Goal: Information Seeking & Learning: Learn about a topic

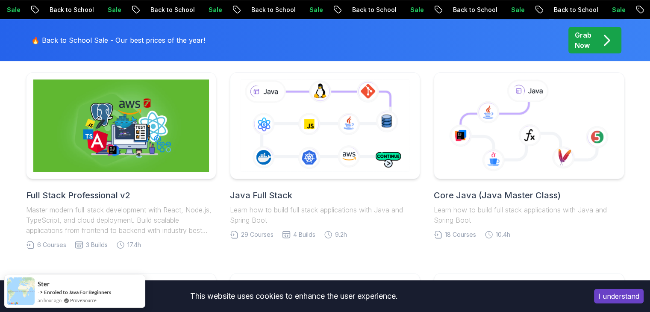
scroll to position [232, 0]
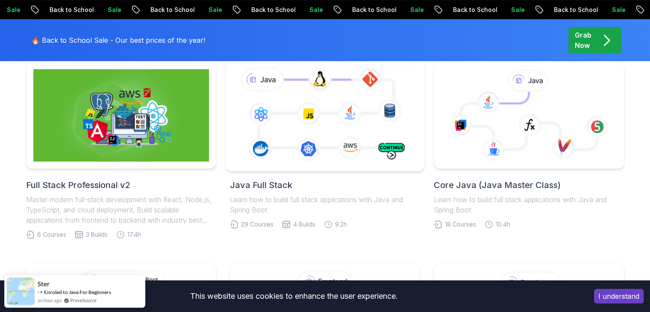
click at [293, 96] on icon at bounding box center [325, 115] width 181 height 100
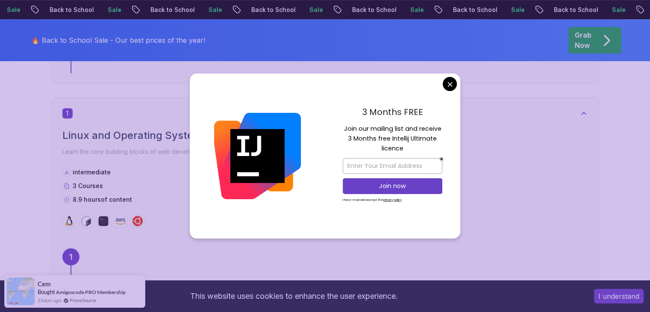
scroll to position [443, 0]
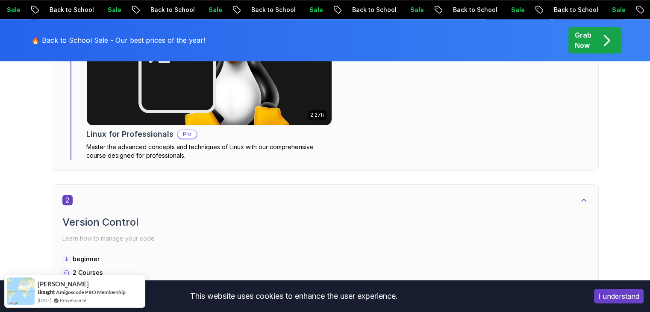
scroll to position [942, 0]
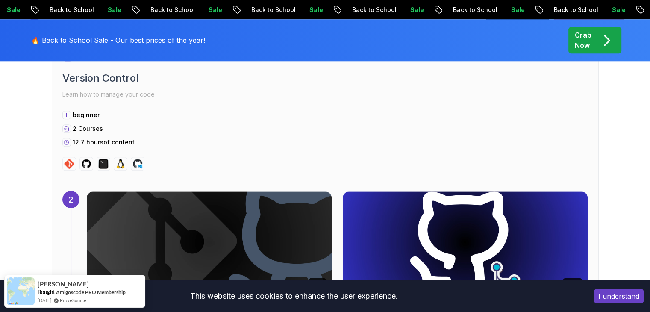
click at [619, 299] on button "I understand" at bounding box center [619, 296] width 50 height 15
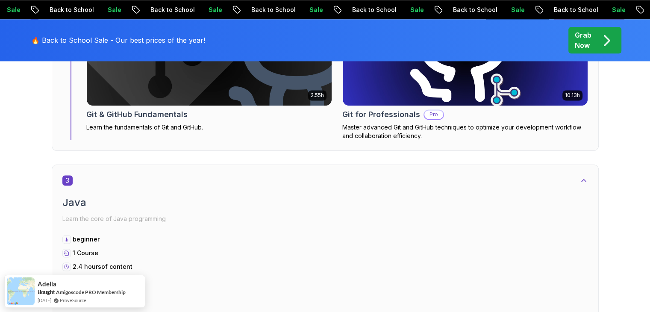
scroll to position [1125, 0]
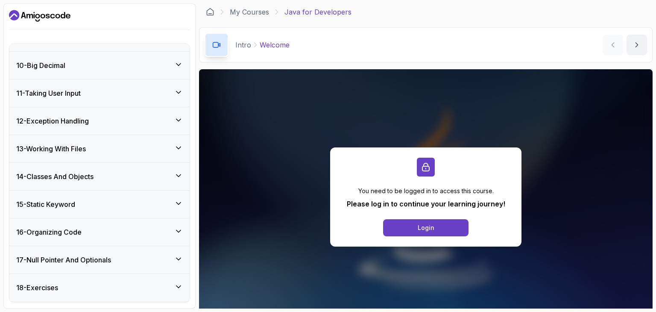
scroll to position [338, 0]
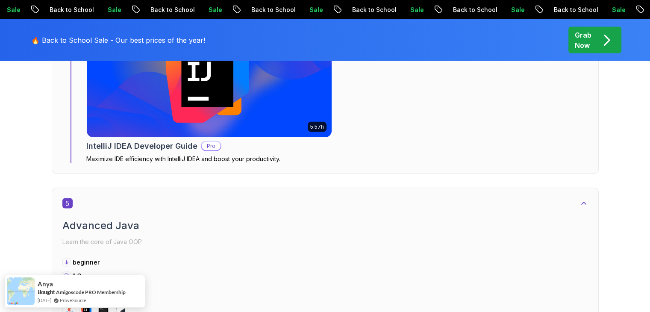
scroll to position [1722, 0]
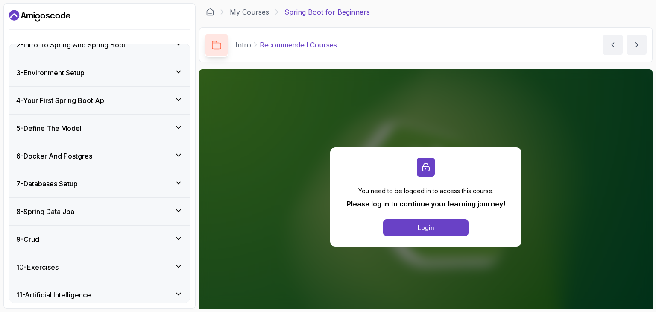
scroll to position [140, 0]
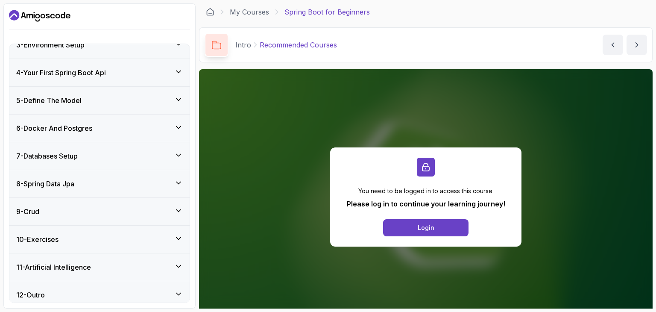
click at [138, 155] on div "7 - Databases Setup" at bounding box center [99, 156] width 167 height 10
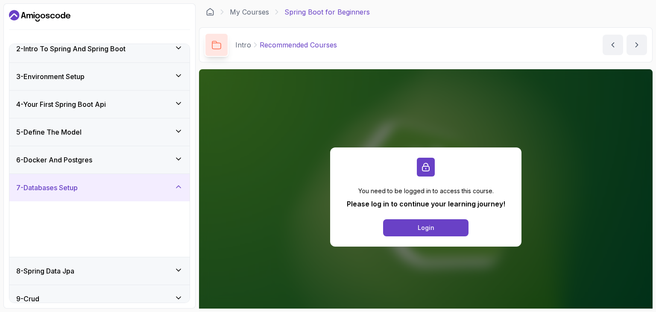
scroll to position [68, 0]
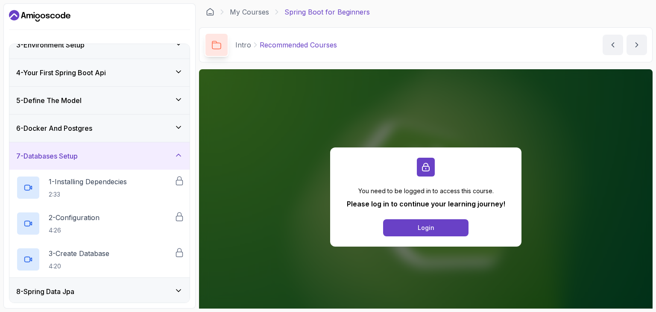
click at [138, 155] on div "7 - Databases Setup" at bounding box center [99, 156] width 167 height 10
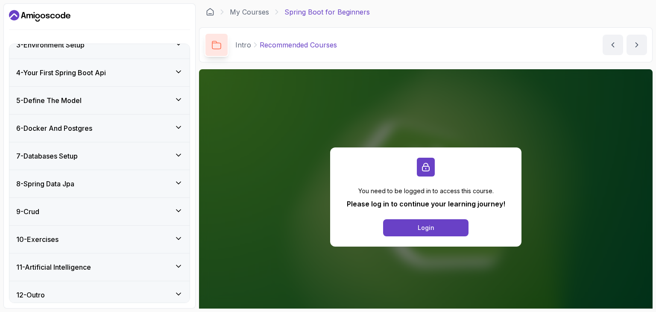
scroll to position [73, 0]
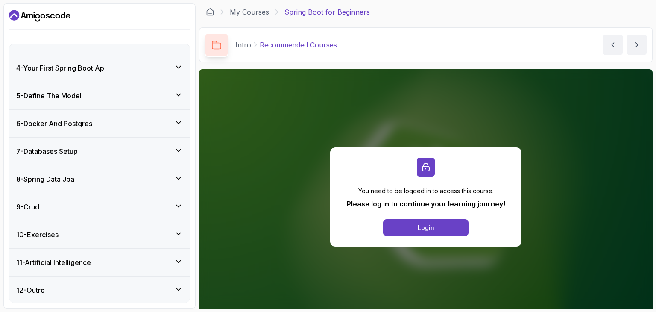
click at [117, 266] on div "11 - Artificial Intelligence" at bounding box center [99, 262] width 180 height 27
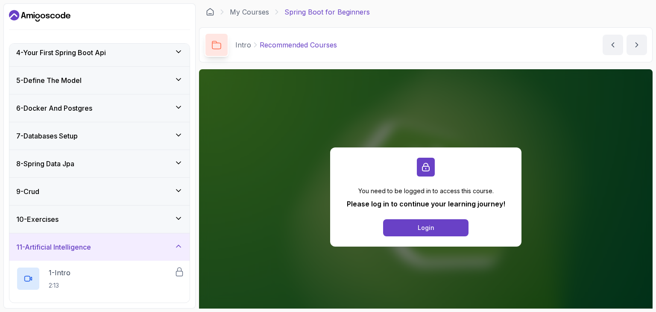
scroll to position [88, 0]
click at [135, 219] on div "10 - Exercises" at bounding box center [99, 220] width 167 height 10
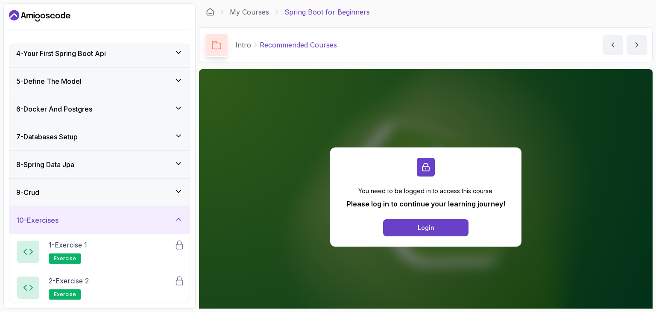
scroll to position [0, 0]
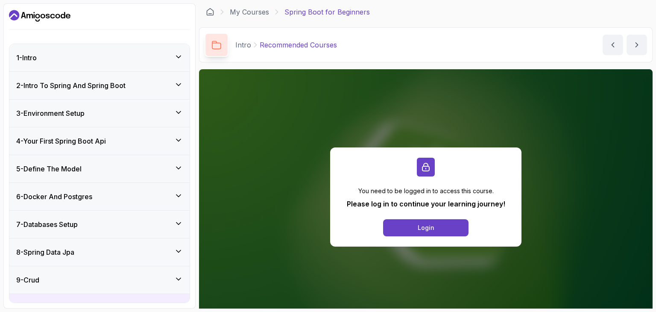
click at [124, 86] on h3 "2 - Intro To Spring And Spring Boot" at bounding box center [70, 85] width 109 height 10
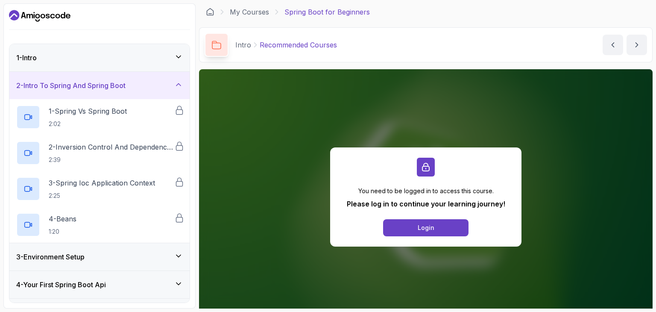
click at [124, 86] on h3 "2 - Intro To Spring And Spring Boot" at bounding box center [70, 85] width 109 height 10
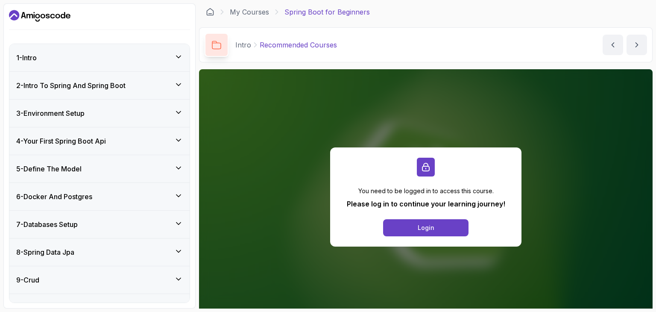
click at [116, 106] on div "3 - Environment Setup" at bounding box center [99, 113] width 180 height 27
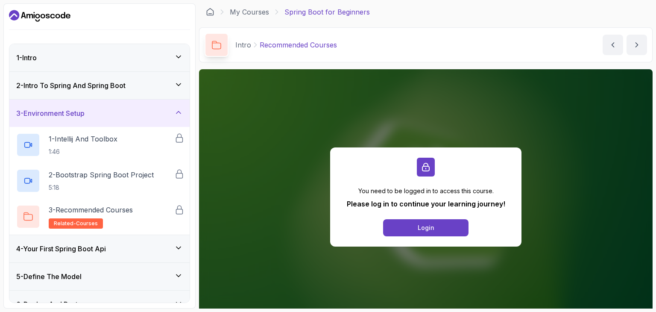
click at [116, 106] on div "3 - Environment Setup" at bounding box center [99, 113] width 180 height 27
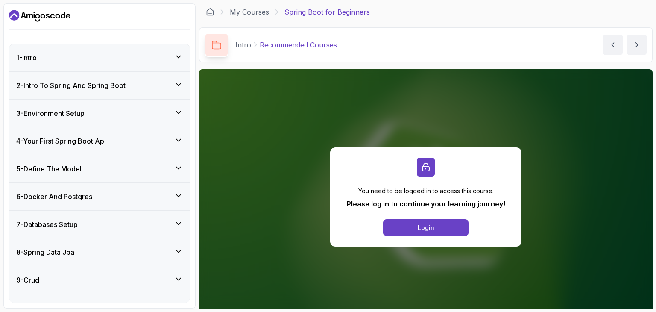
click at [109, 134] on div "4 - Your First Spring Boot Api" at bounding box center [99, 140] width 180 height 27
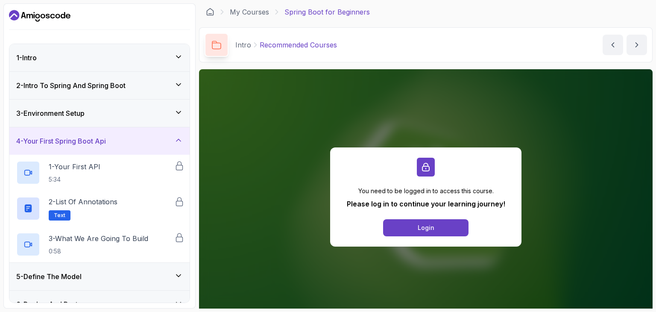
click at [109, 134] on div "4 - Your First Spring Boot Api" at bounding box center [99, 140] width 180 height 27
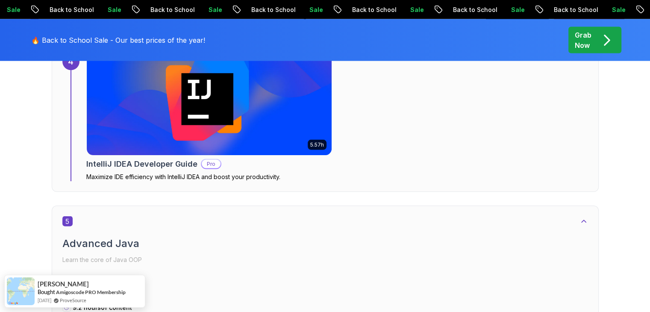
scroll to position [1681, 0]
